Goal: Information Seeking & Learning: Learn about a topic

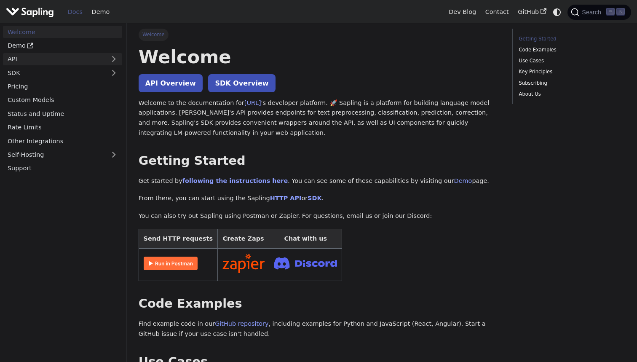
click at [90, 58] on link "API" at bounding box center [54, 59] width 102 height 12
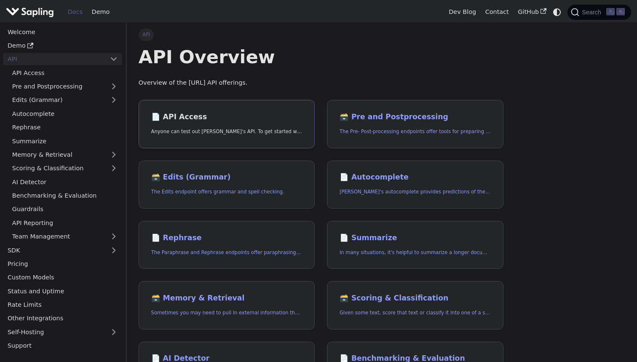
click at [222, 122] on link "📄️ API Access Anyone can test out [PERSON_NAME]'s API. To get started with the …" at bounding box center [227, 124] width 176 height 48
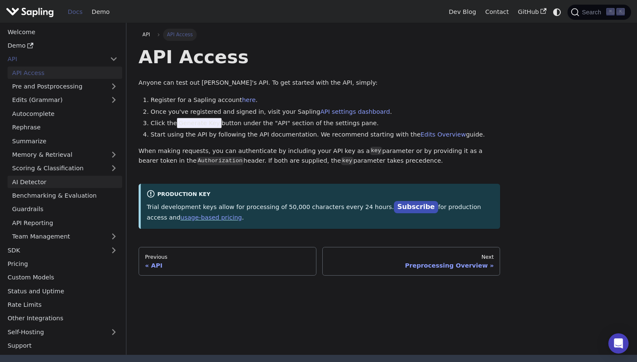
click at [87, 179] on link "AI Detector" at bounding box center [65, 182] width 115 height 12
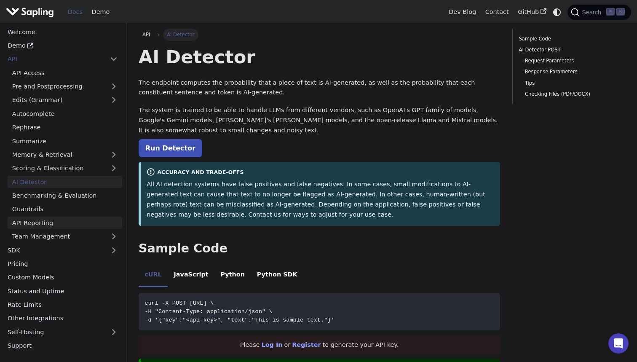
click at [87, 221] on link "API Reporting" at bounding box center [65, 223] width 115 height 12
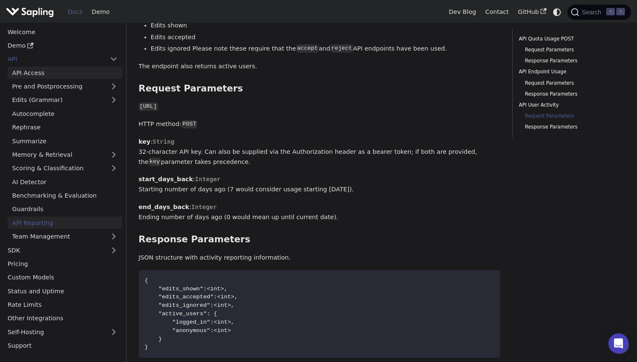
scroll to position [973, 0]
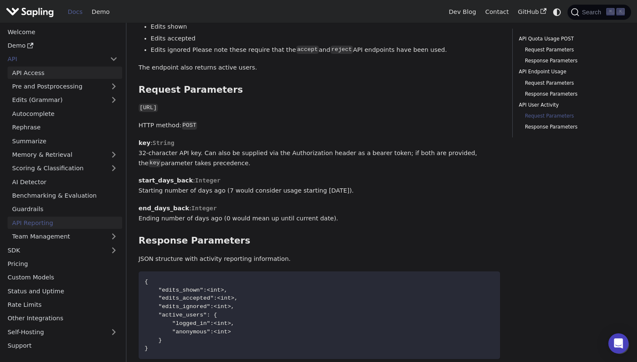
click at [62, 75] on link "API Access" at bounding box center [65, 73] width 115 height 12
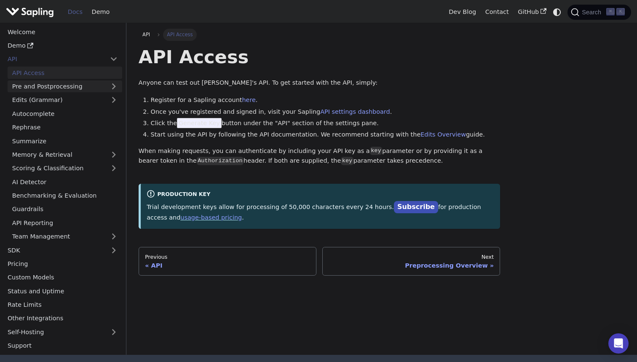
click at [65, 85] on link "Pre and Postprocessing" at bounding box center [65, 86] width 115 height 12
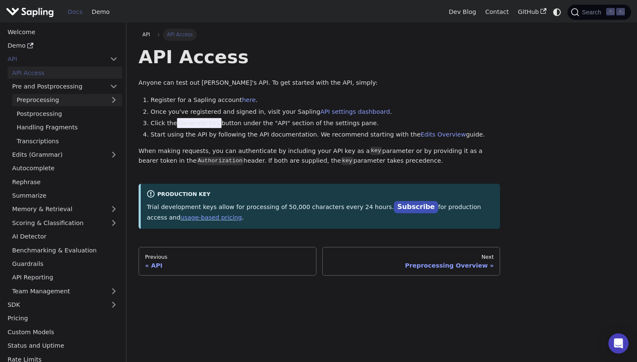
click at [78, 99] on link "Preprocessing" at bounding box center [67, 100] width 110 height 12
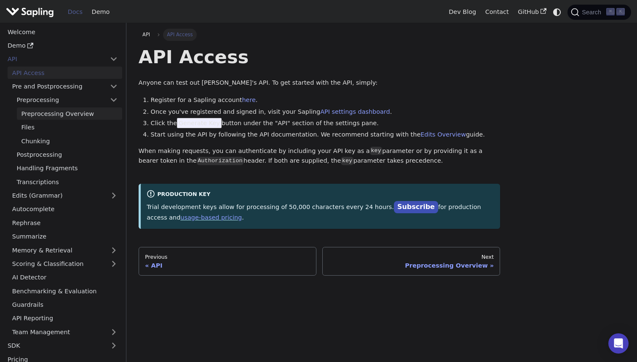
click at [78, 112] on link "Preprocessing Overview" at bounding box center [69, 113] width 105 height 12
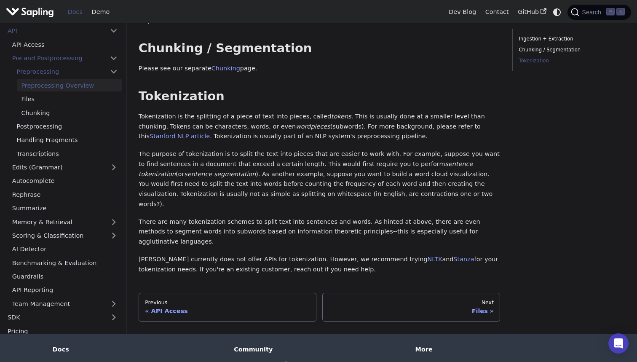
scroll to position [183, 0]
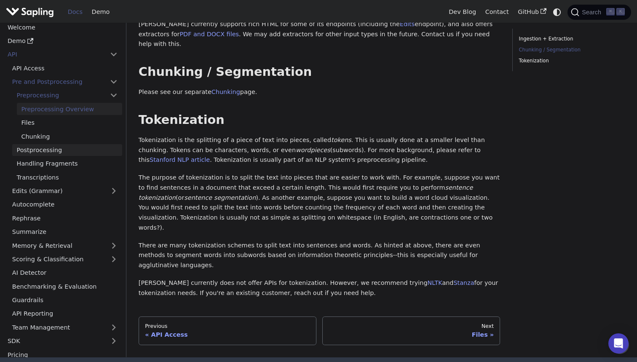
click at [69, 144] on link "Postprocessing" at bounding box center [67, 150] width 110 height 12
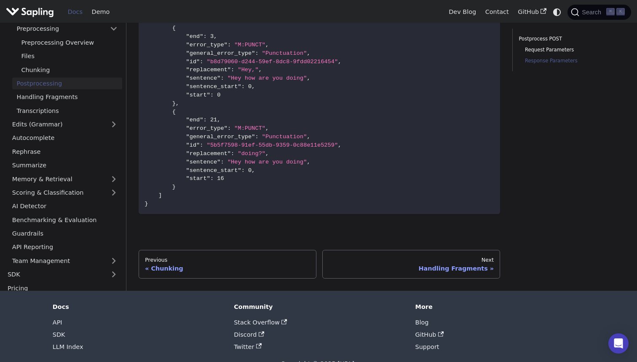
scroll to position [763, 0]
click at [61, 146] on link "Rephrase" at bounding box center [65, 152] width 115 height 12
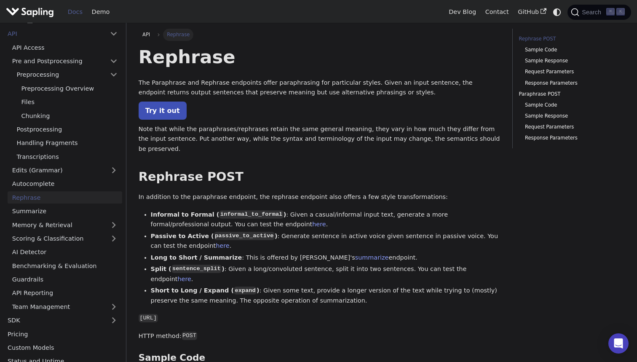
scroll to position [34, 0]
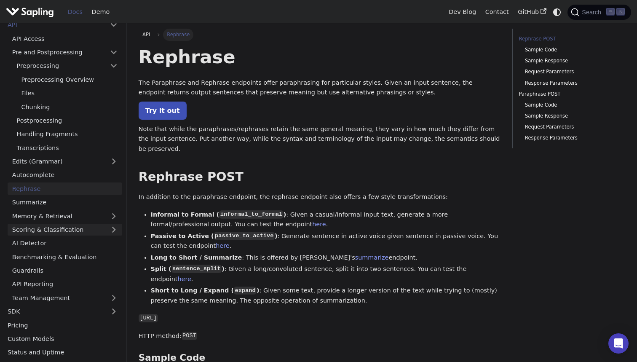
click at [94, 226] on link "Scoring & Classification" at bounding box center [65, 230] width 115 height 12
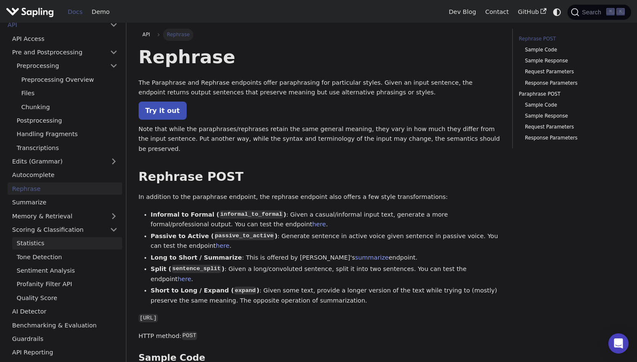
click at [80, 237] on link "Statistics" at bounding box center [67, 243] width 110 height 12
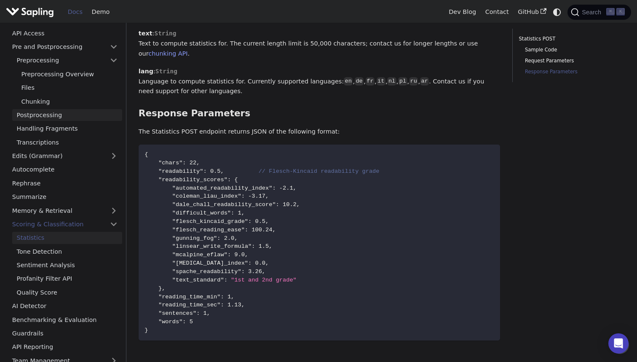
scroll to position [39, 0]
click at [82, 289] on link "Quality Score" at bounding box center [67, 293] width 110 height 12
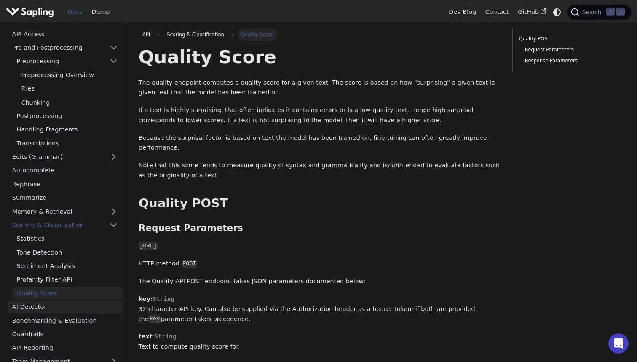
click at [80, 301] on link "AI Detector" at bounding box center [65, 307] width 115 height 12
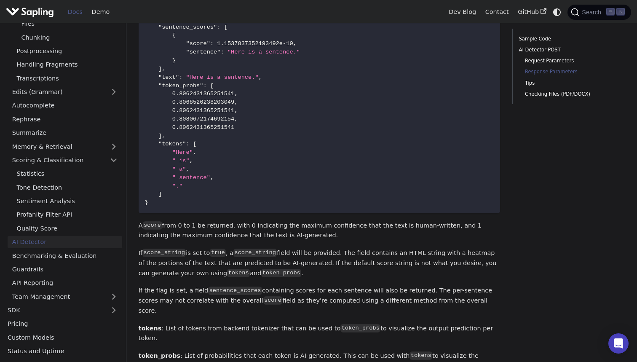
scroll to position [825, 0]
